Goal: Check status

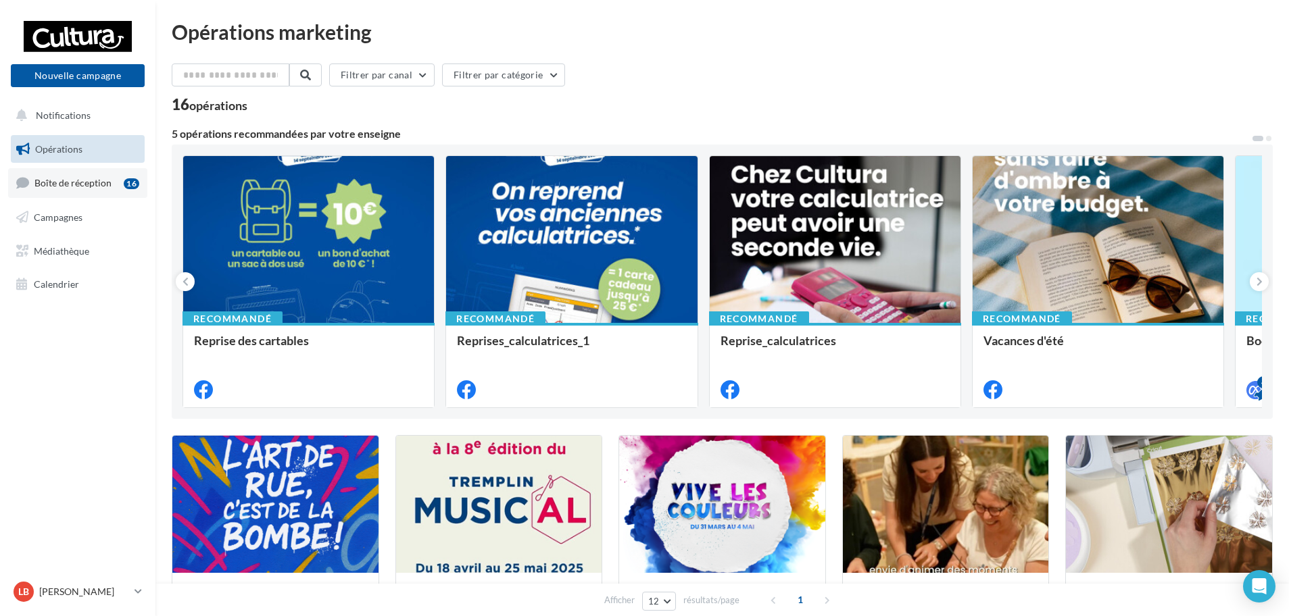
click at [100, 184] on span "Boîte de réception" at bounding box center [72, 182] width 77 height 11
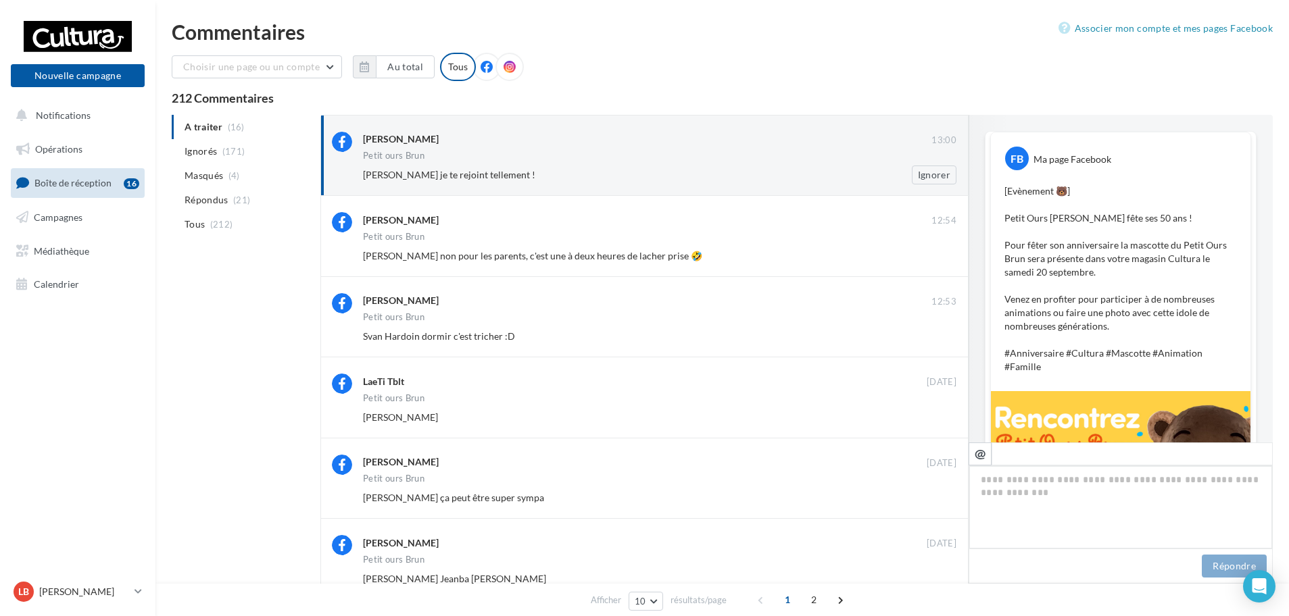
scroll to position [768, 0]
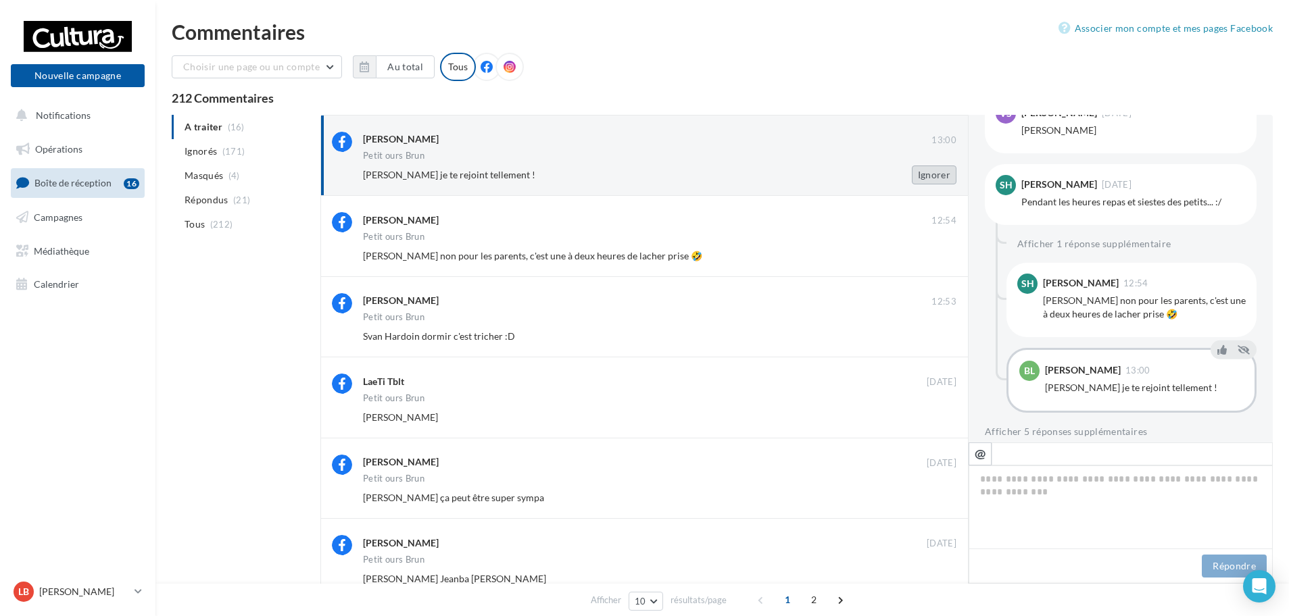
click at [935, 169] on button "Ignorer" at bounding box center [934, 175] width 45 height 19
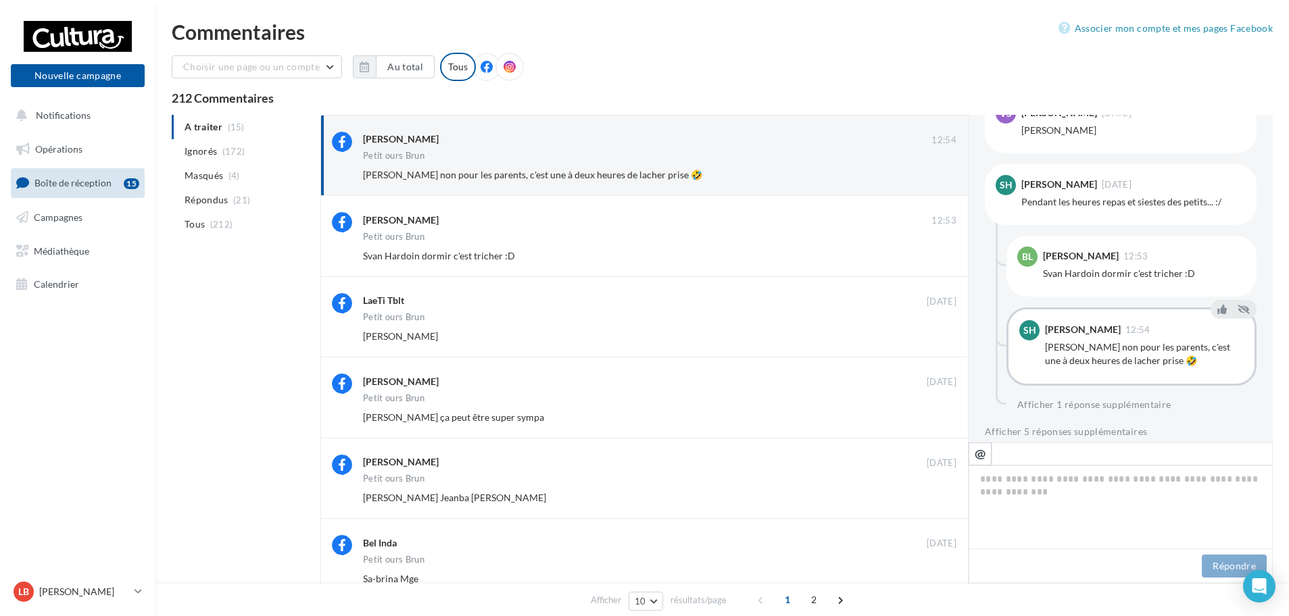
click at [935, 169] on button "Ignorer" at bounding box center [934, 175] width 45 height 19
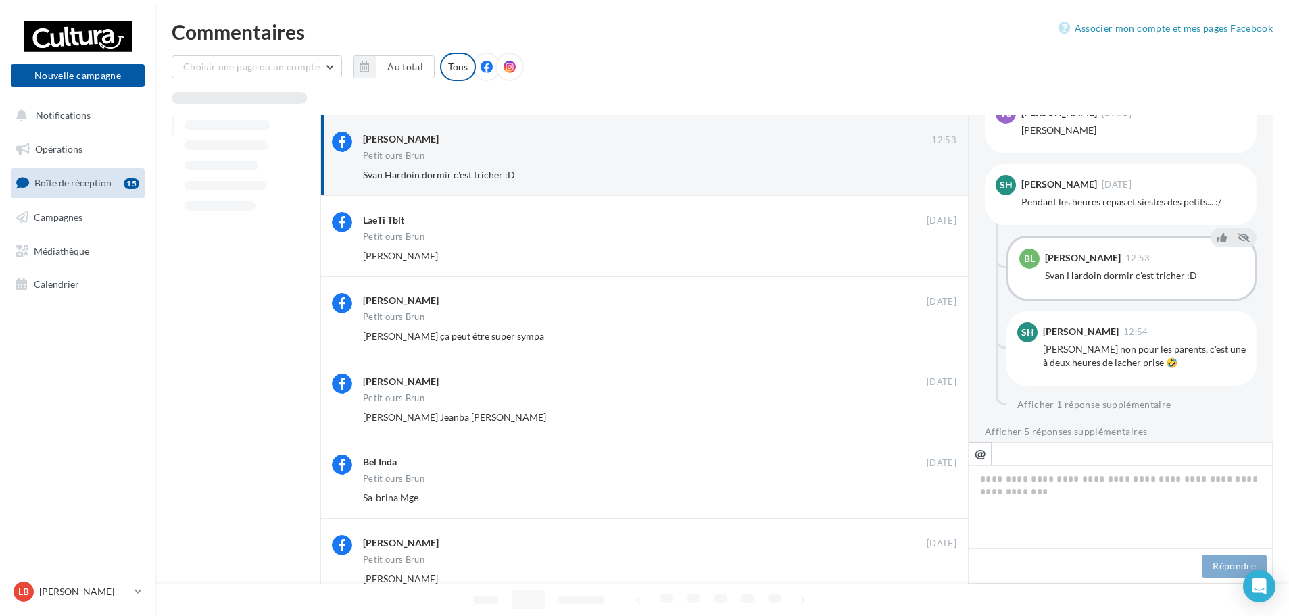
click at [935, 169] on button "Ignorer" at bounding box center [934, 175] width 45 height 19
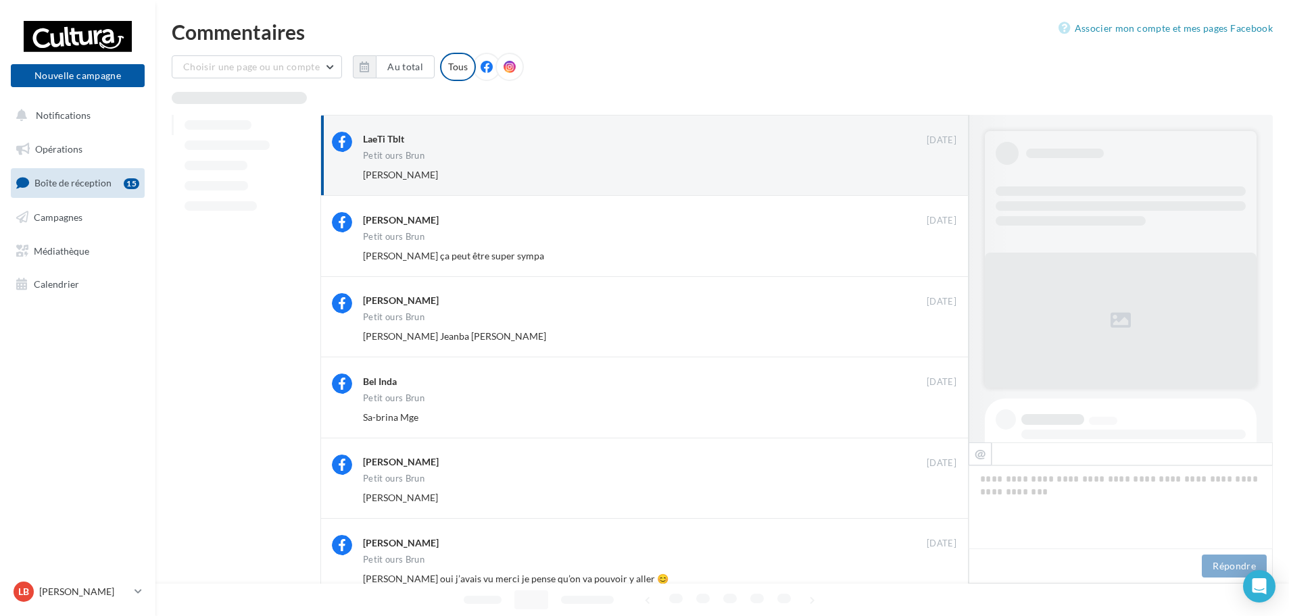
click at [935, 169] on button "Ignorer" at bounding box center [934, 175] width 45 height 19
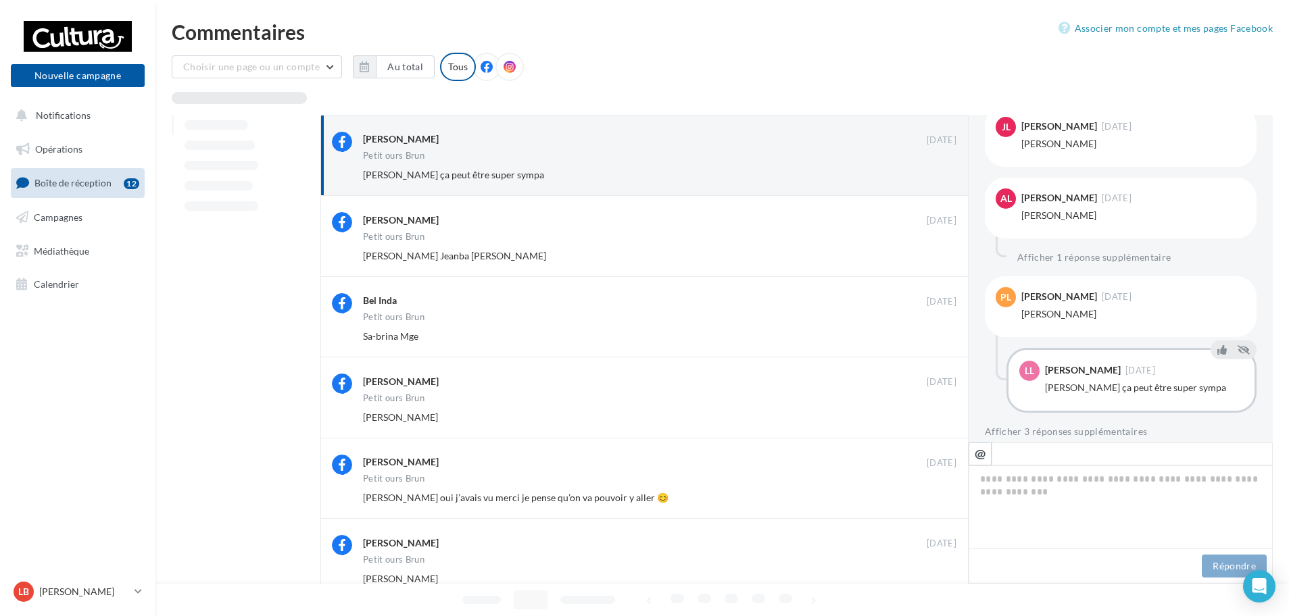
click at [935, 169] on button "Ignorer" at bounding box center [934, 175] width 45 height 19
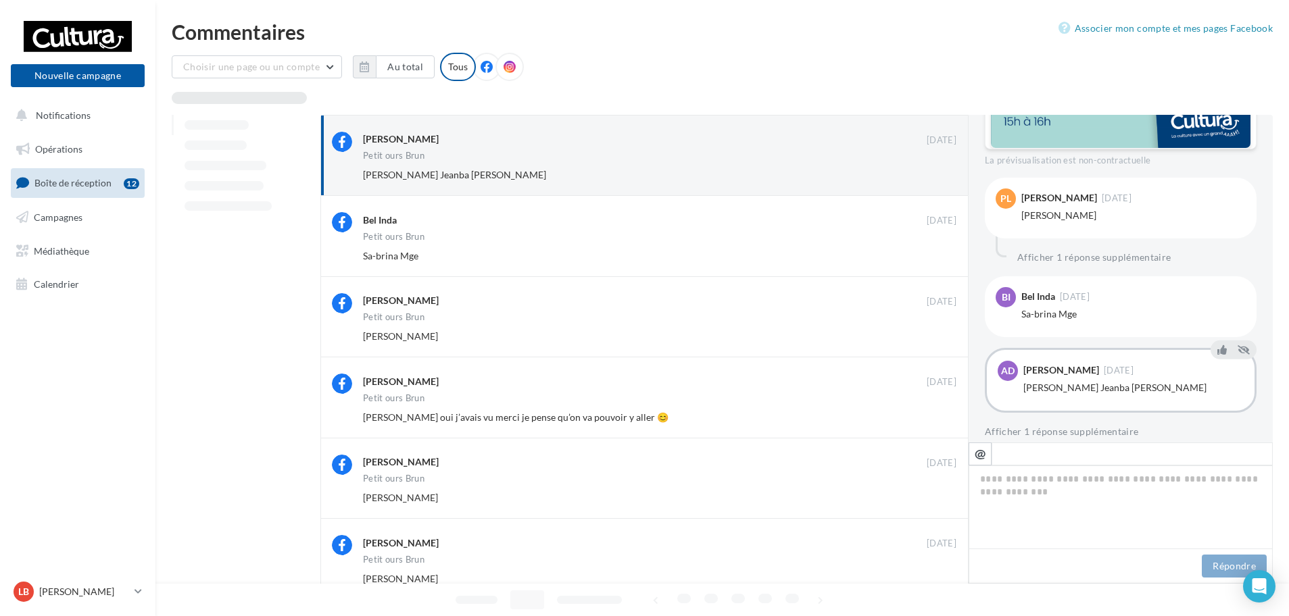
click at [935, 169] on button "Ignorer" at bounding box center [934, 175] width 45 height 19
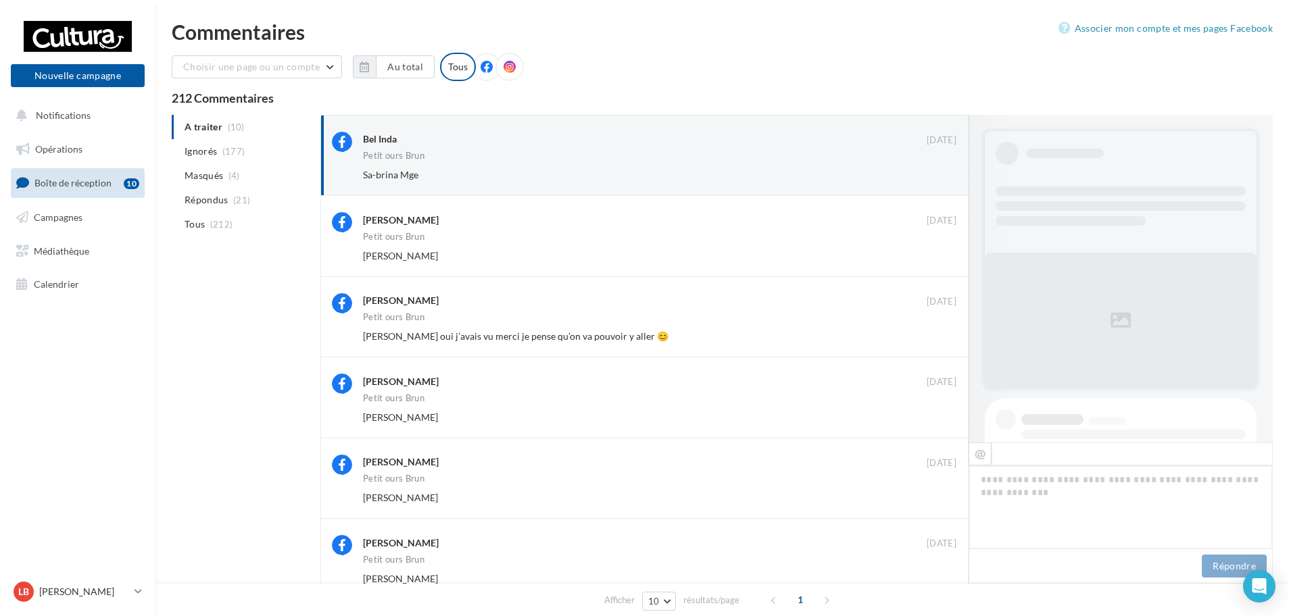
scroll to position [638, 0]
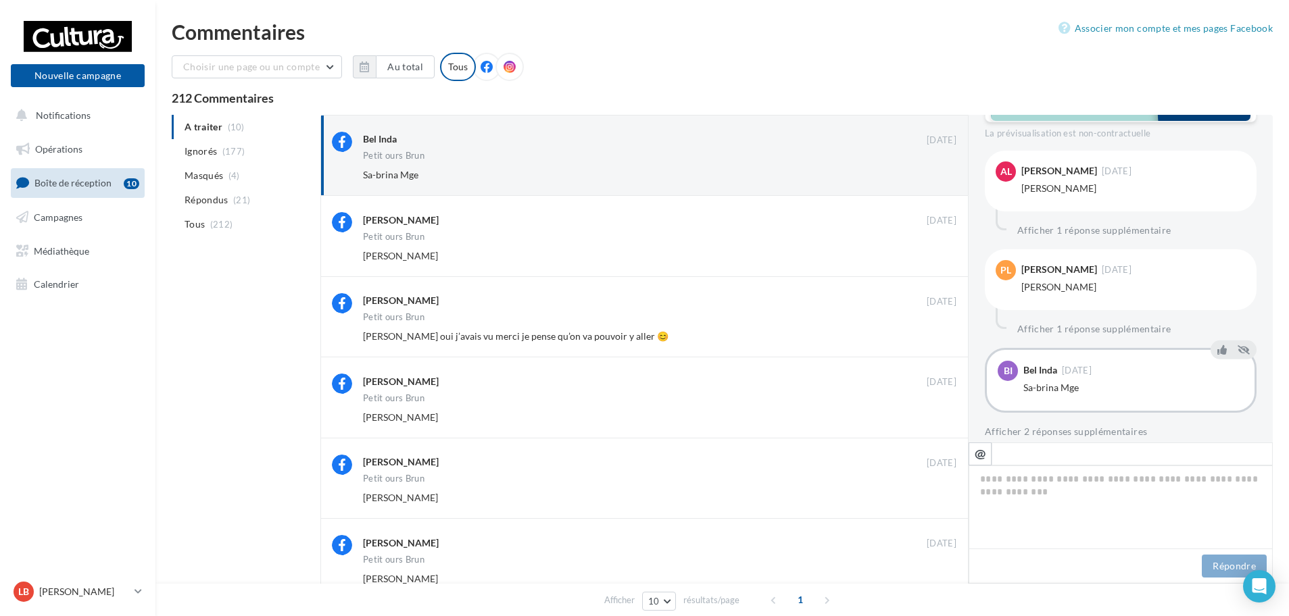
click at [935, 169] on button "Ignorer" at bounding box center [934, 175] width 45 height 19
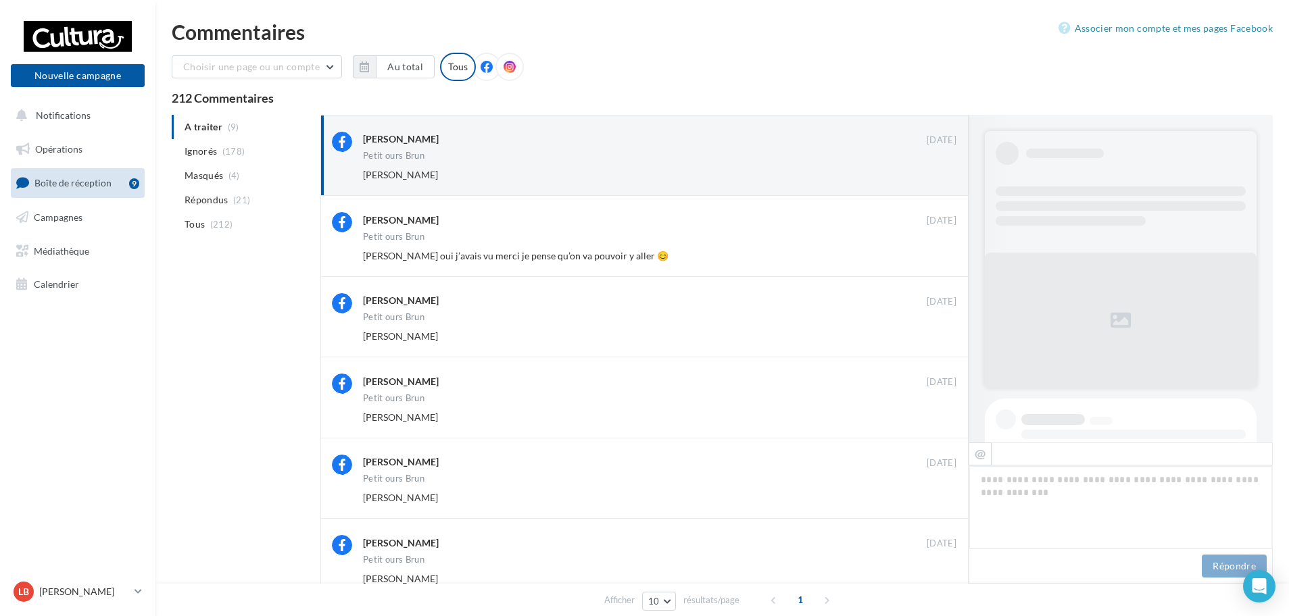
click at [933, 166] on button "Ignorer" at bounding box center [934, 175] width 45 height 19
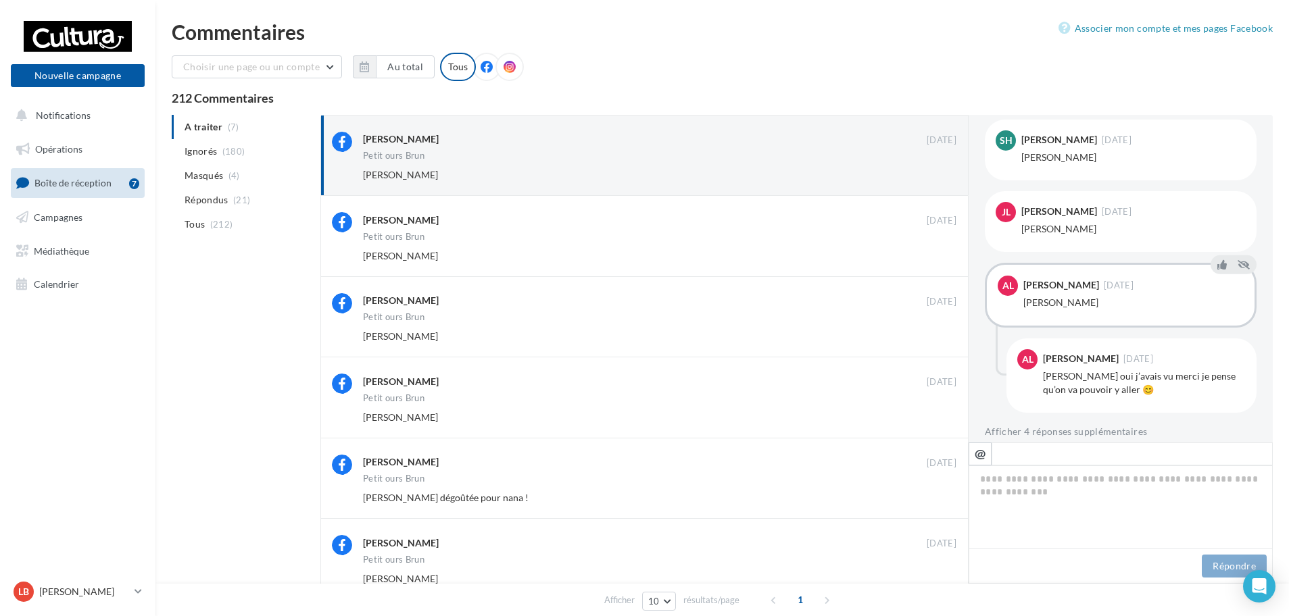
click at [933, 166] on button "Ignorer" at bounding box center [934, 175] width 45 height 19
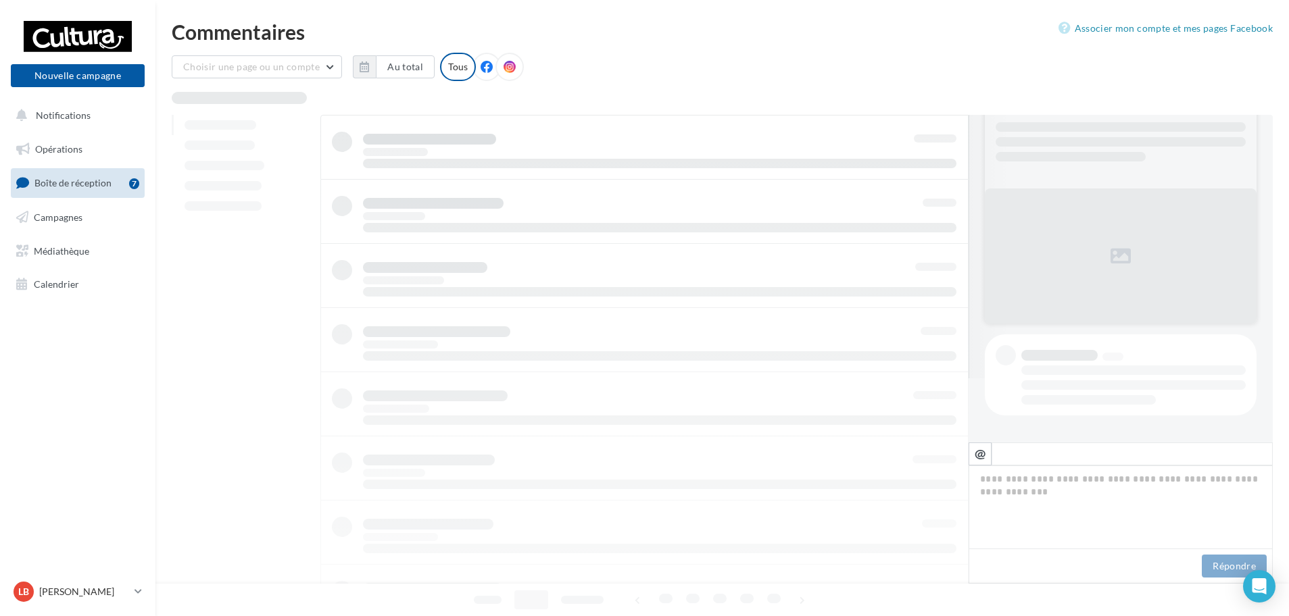
scroll to position [64, 0]
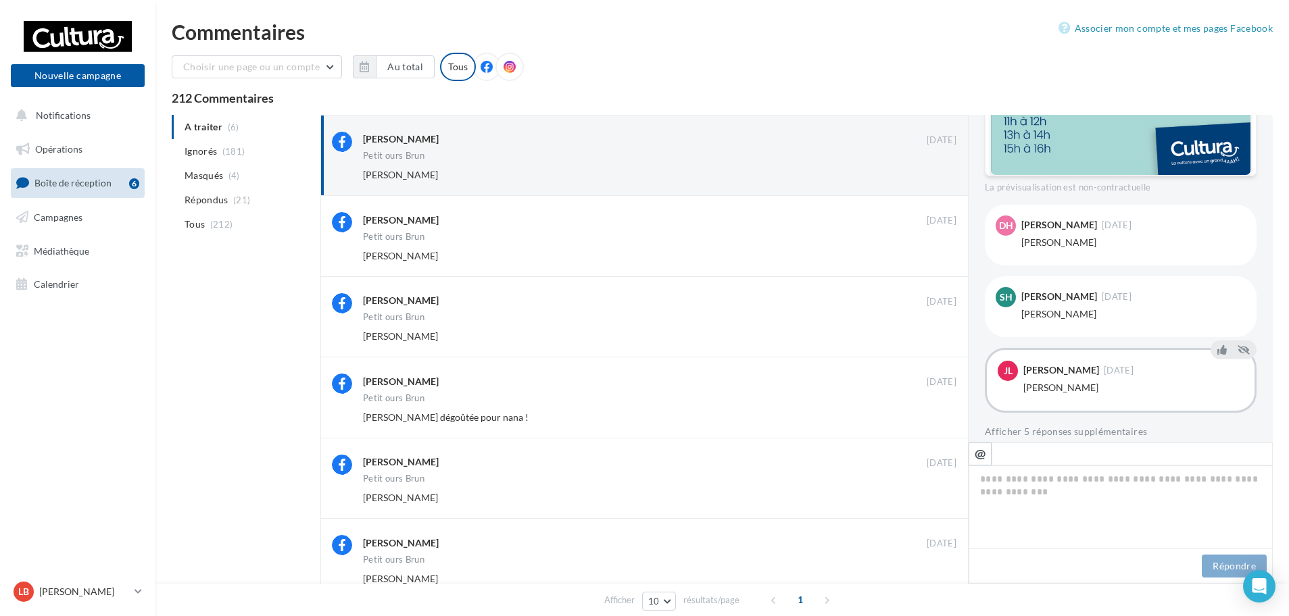
click at [933, 166] on button "Ignorer" at bounding box center [934, 175] width 45 height 19
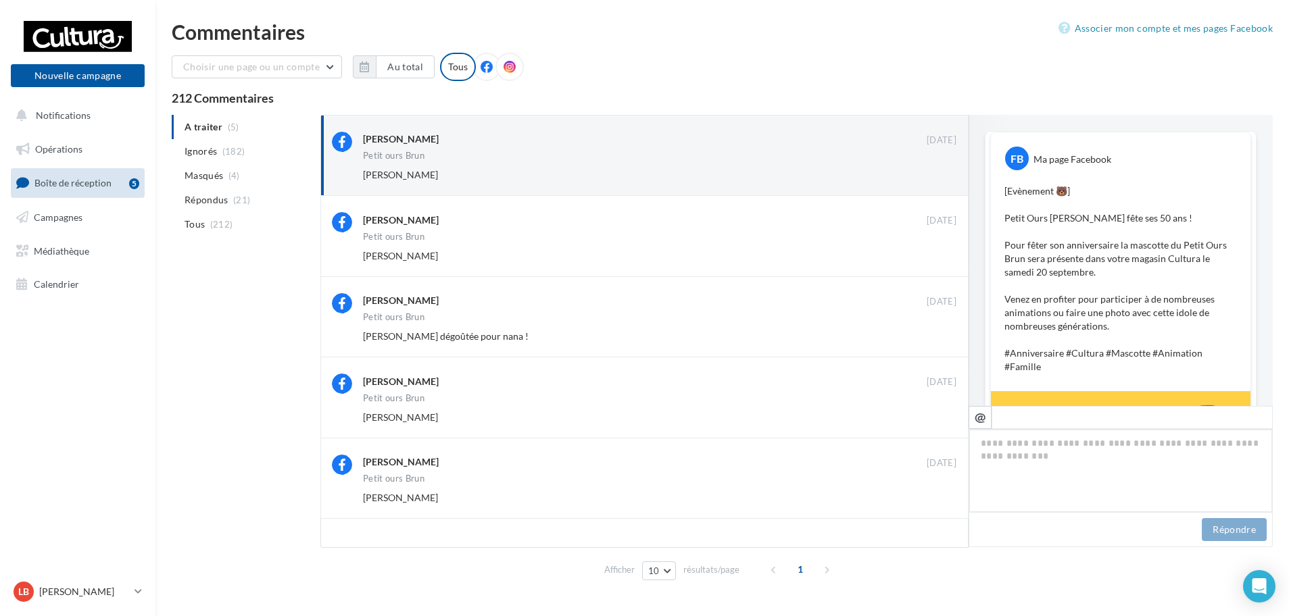
click at [932, 168] on button "Ignorer" at bounding box center [934, 175] width 45 height 19
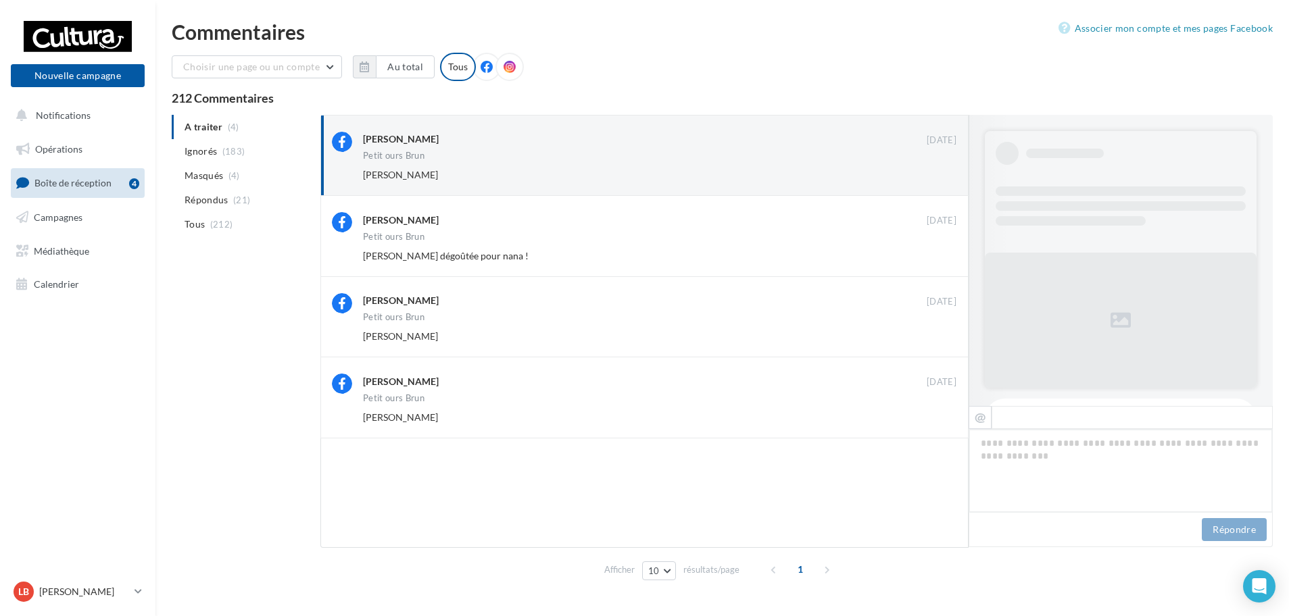
scroll to position [620, 0]
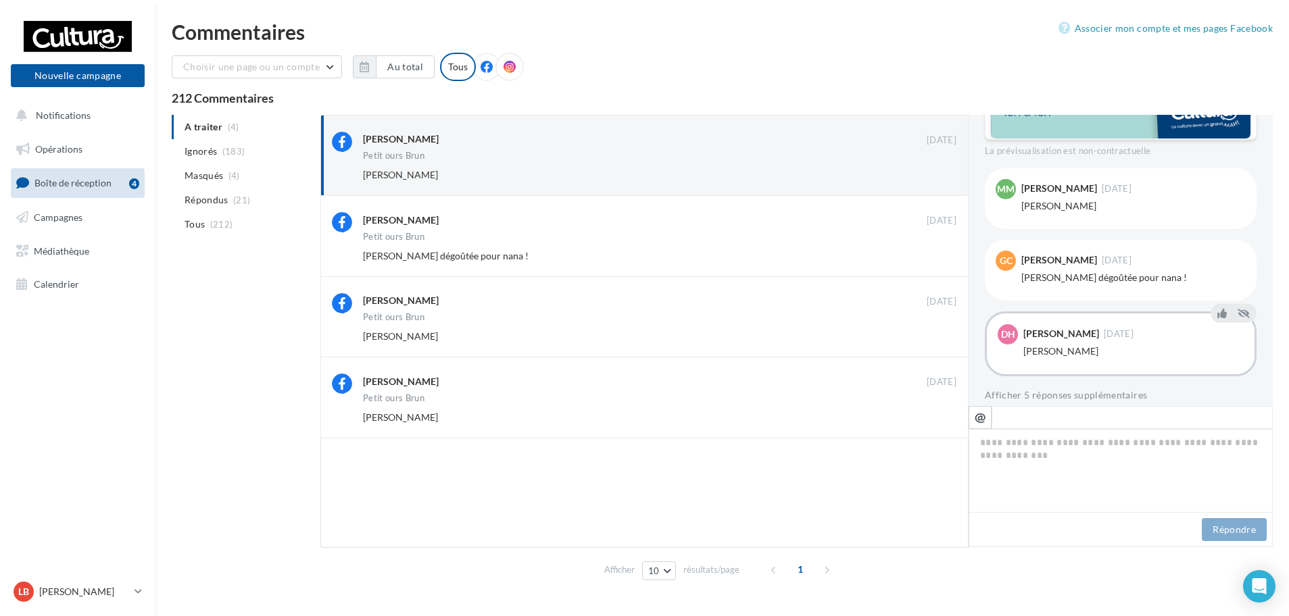
click at [932, 168] on button "Ignorer" at bounding box center [934, 175] width 45 height 19
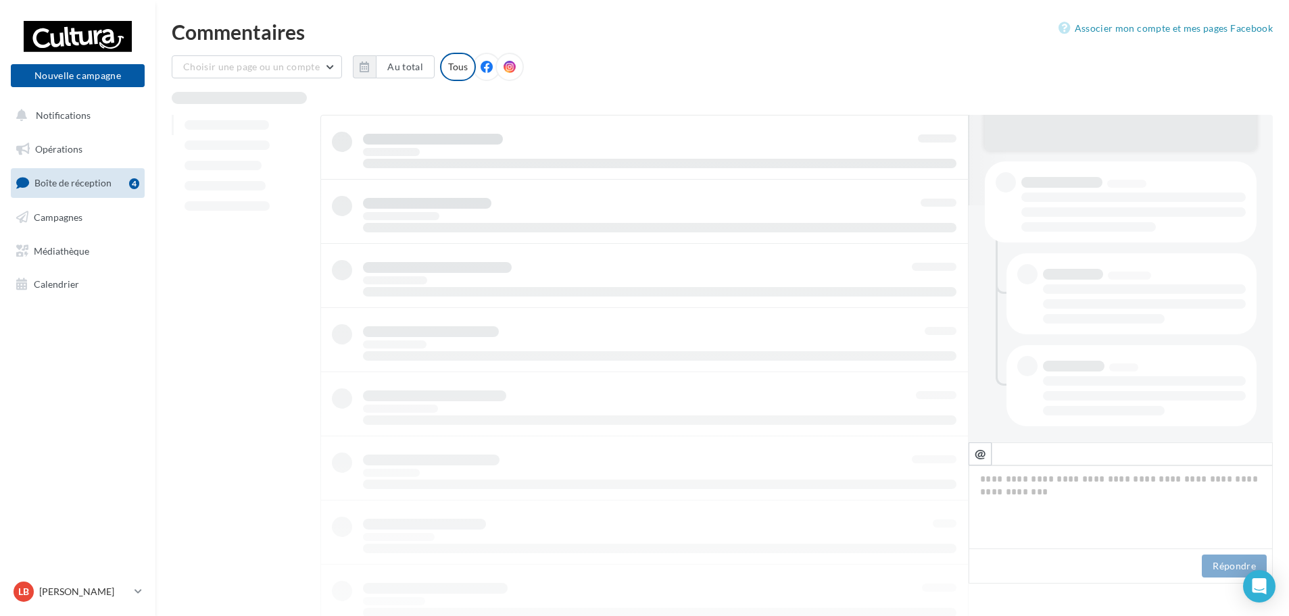
scroll to position [237, 0]
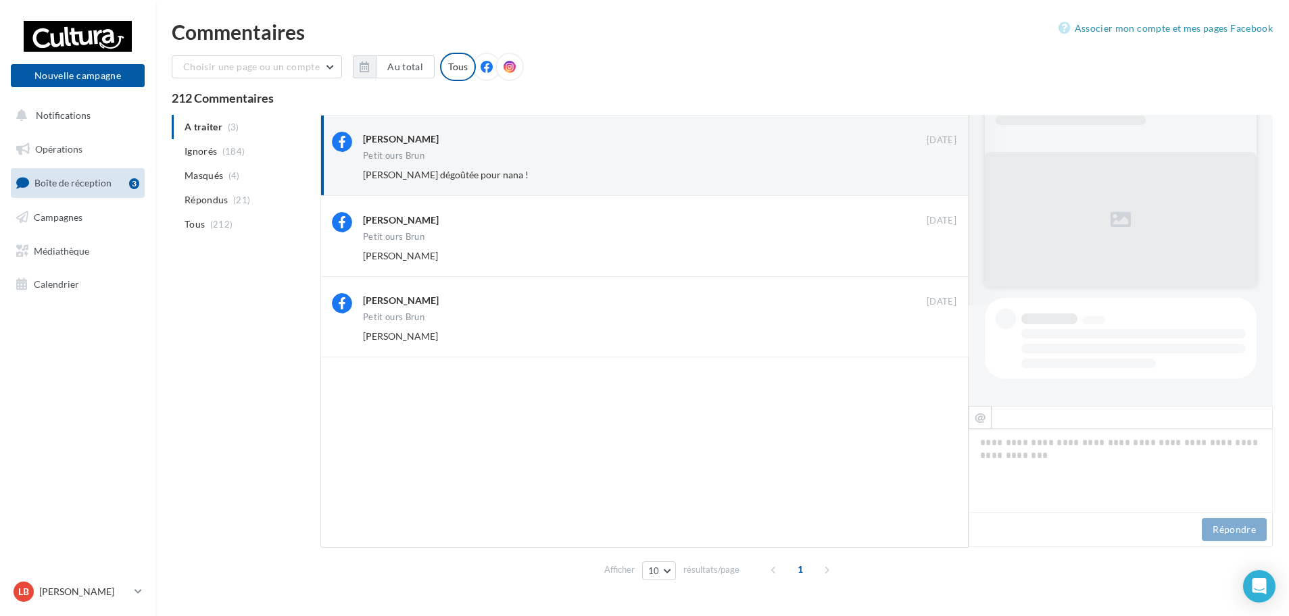
click at [932, 168] on button "Ignorer" at bounding box center [934, 175] width 45 height 19
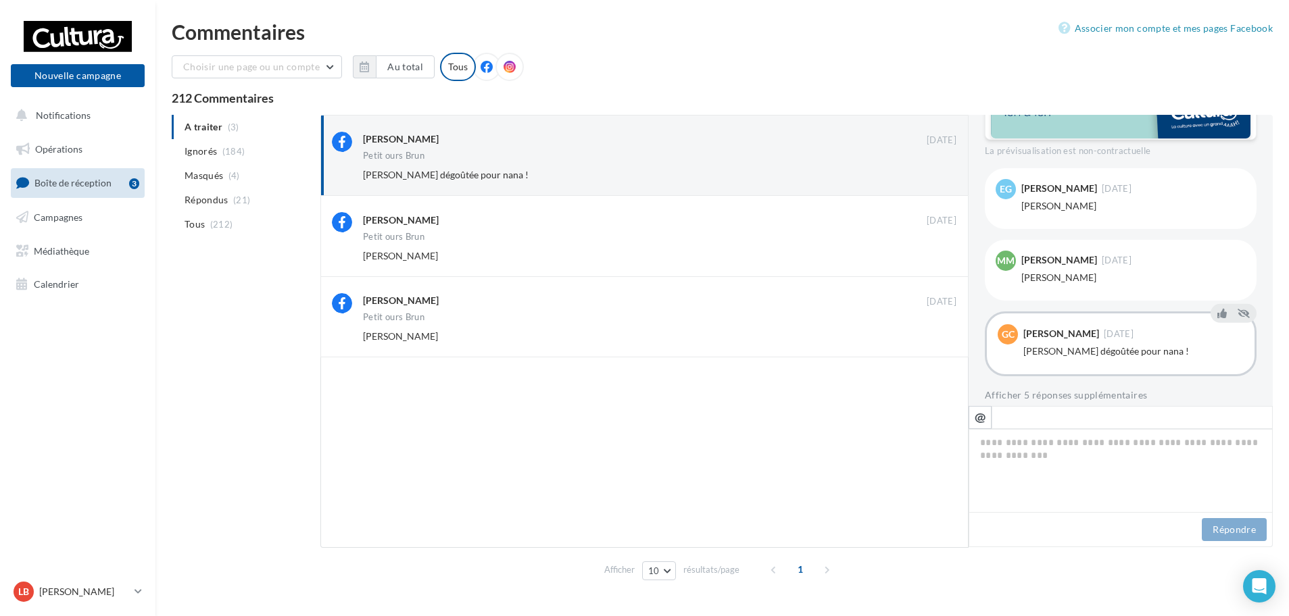
scroll to position [64, 0]
click at [932, 168] on button "Ignorer" at bounding box center [934, 175] width 45 height 19
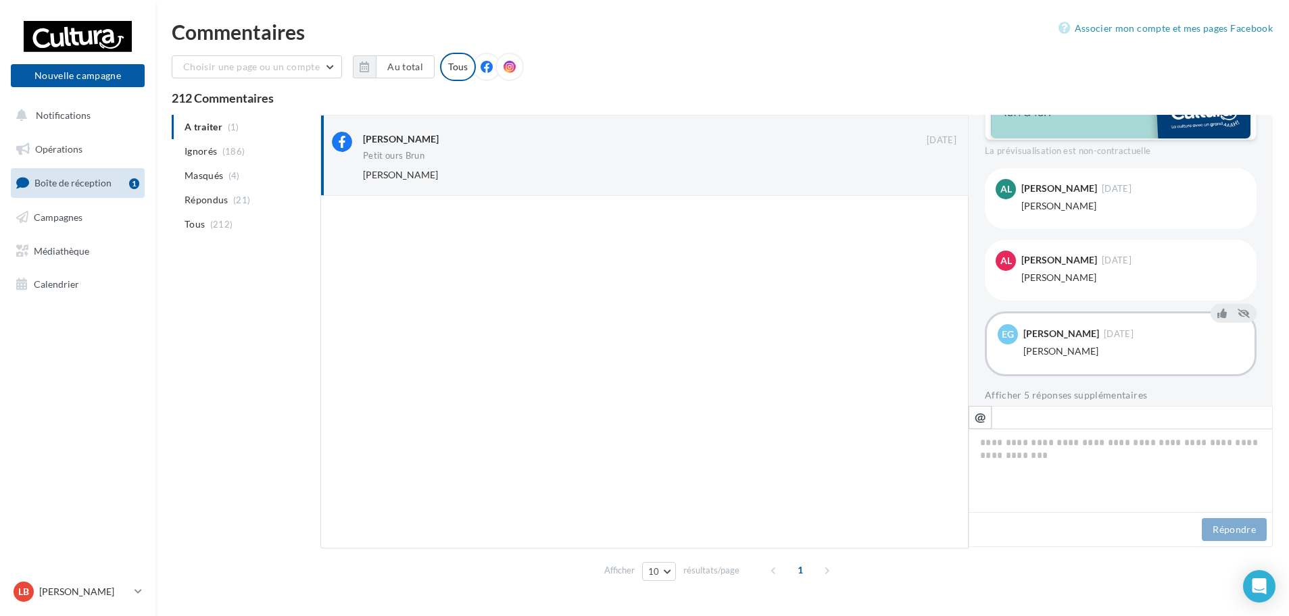
click at [932, 168] on button "Ignorer" at bounding box center [934, 175] width 45 height 19
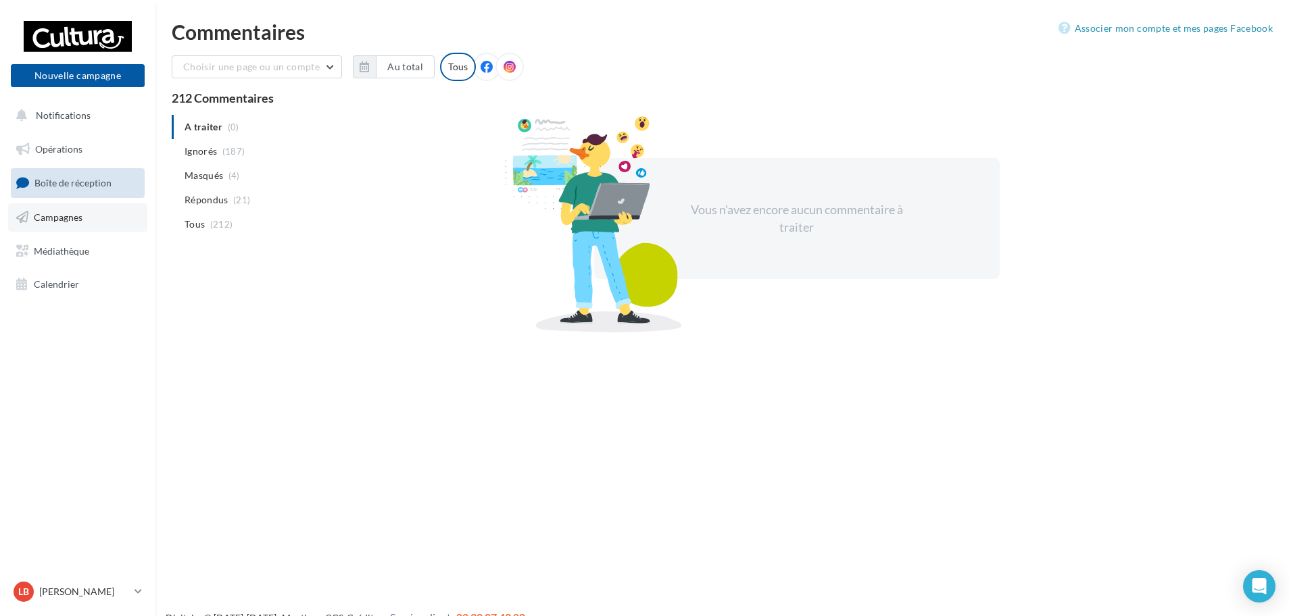
click at [66, 219] on span "Campagnes" at bounding box center [58, 217] width 49 height 11
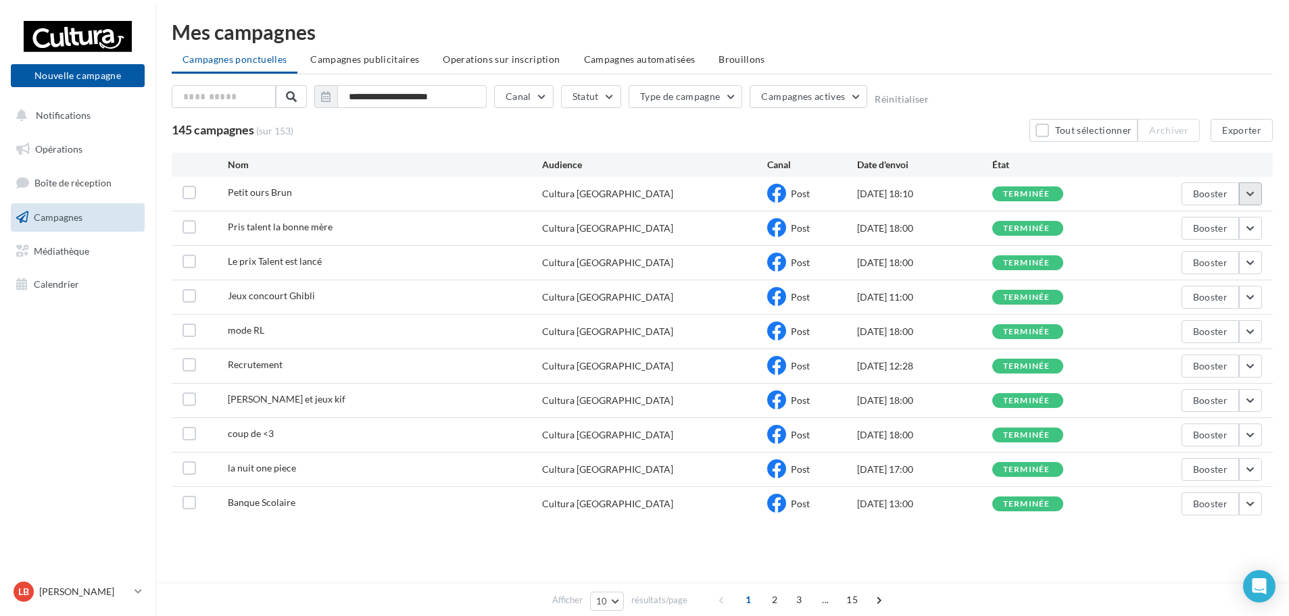
click at [1259, 190] on button "button" at bounding box center [1250, 193] width 23 height 23
click at [1193, 232] on button "Voir les résultats" at bounding box center [1193, 225] width 135 height 35
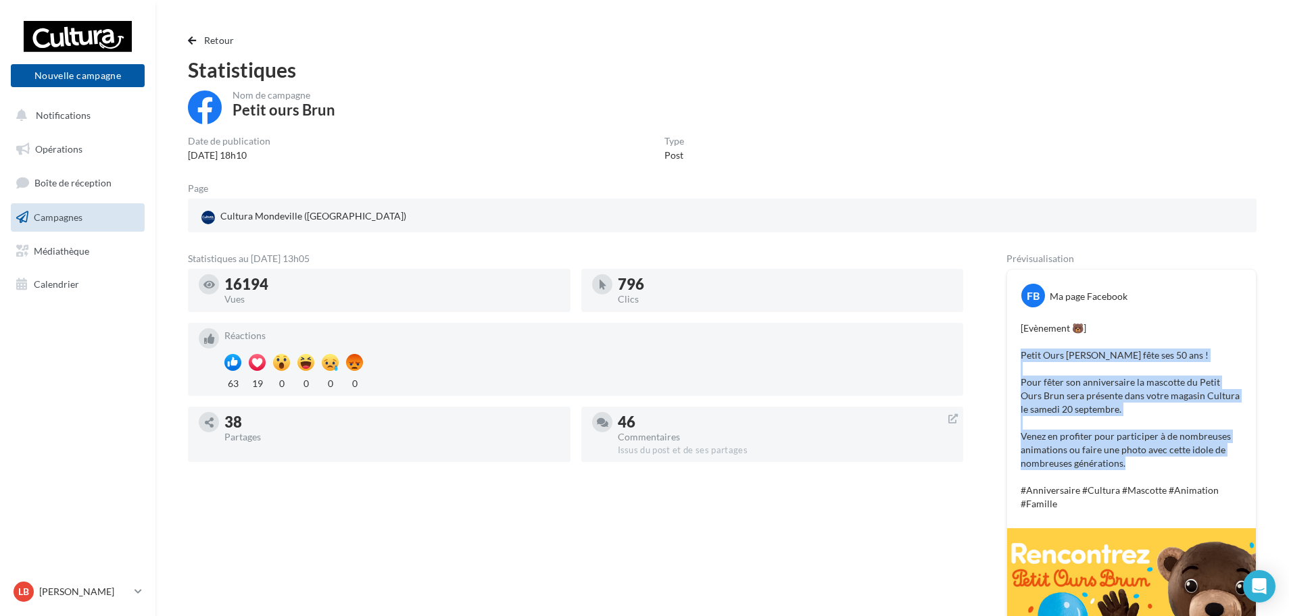
drag, startPoint x: 1022, startPoint y: 355, endPoint x: 1151, endPoint y: 460, distance: 166.6
click at [1151, 460] on p "[Evènement 🐻] Petit Ours Brun fête ses 50 ans ! Pour fêter son anniversaire la …" at bounding box center [1131, 416] width 222 height 189
copy p "Petit Ours Brun fête ses 50 ans ! Pour fêter son anniversaire la mascotte du Pe…"
